Goal: Information Seeking & Learning: Learn about a topic

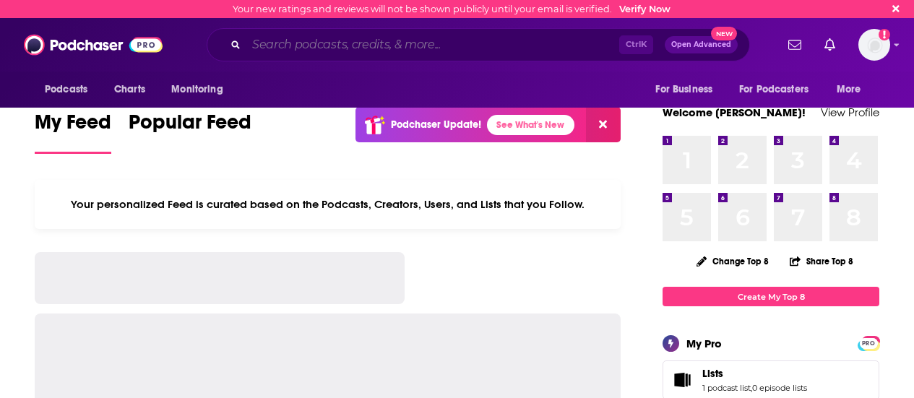
click at [382, 44] on input "Search podcasts, credits, & more..." at bounding box center [432, 44] width 373 height 23
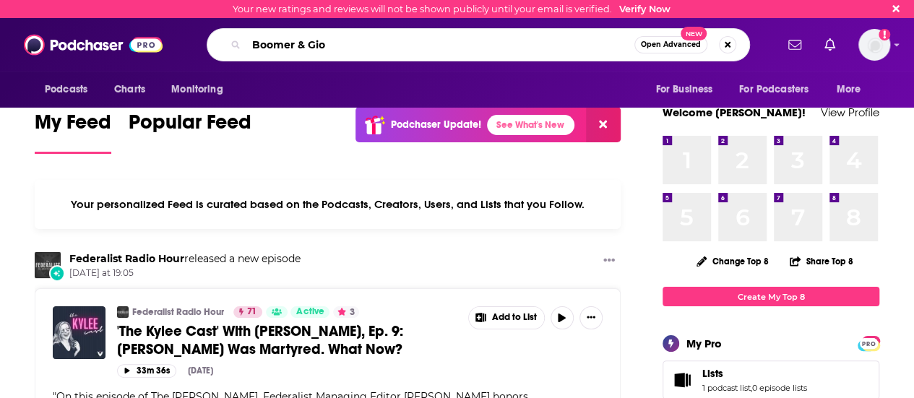
type input "Boomer & Gio"
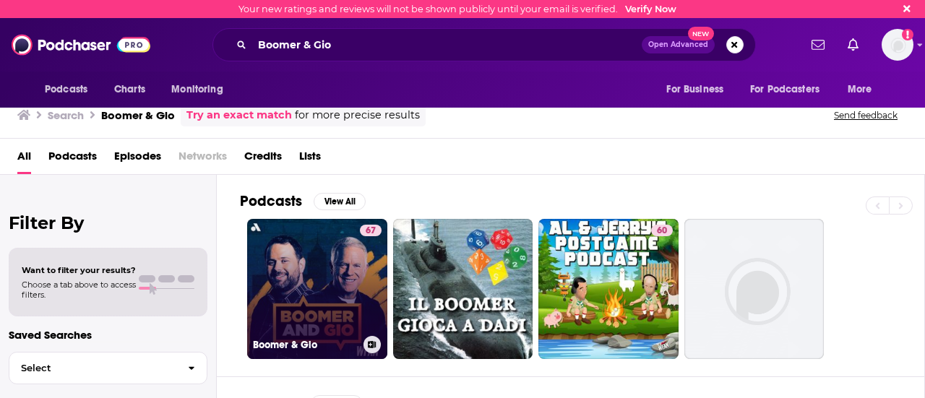
click at [313, 261] on link "67 Boomer & Gio" at bounding box center [317, 289] width 140 height 140
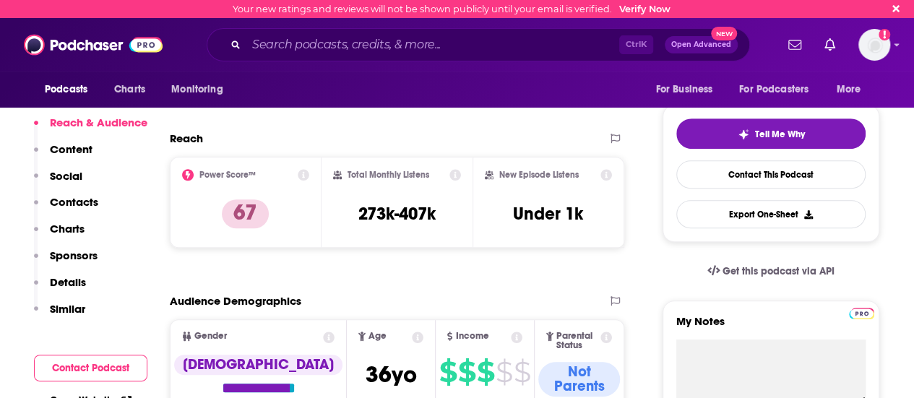
scroll to position [289, 0]
